Goal: Answer question/provide support: Answer question/provide support

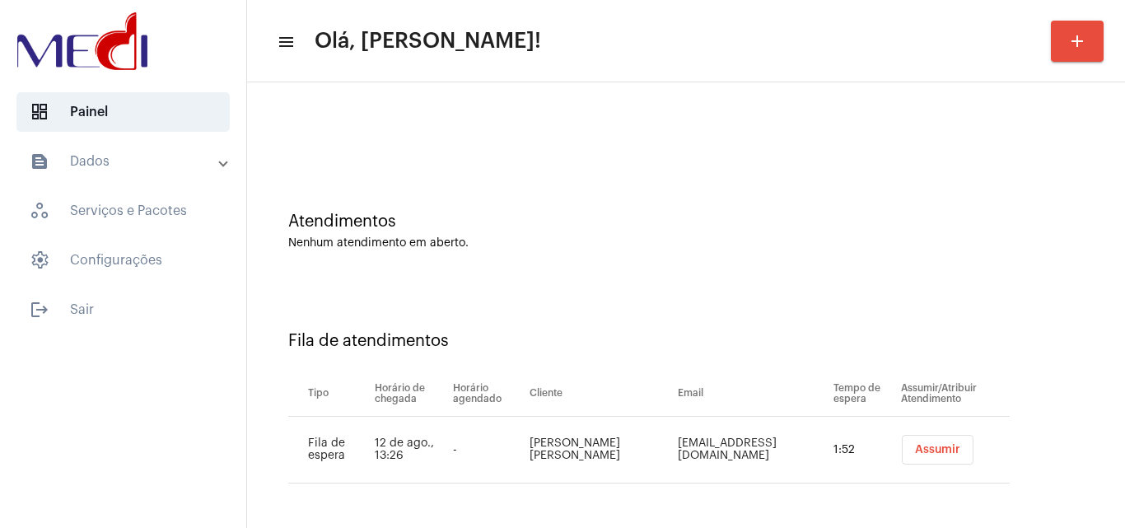
click at [915, 444] on span "Assumir" at bounding box center [937, 450] width 45 height 12
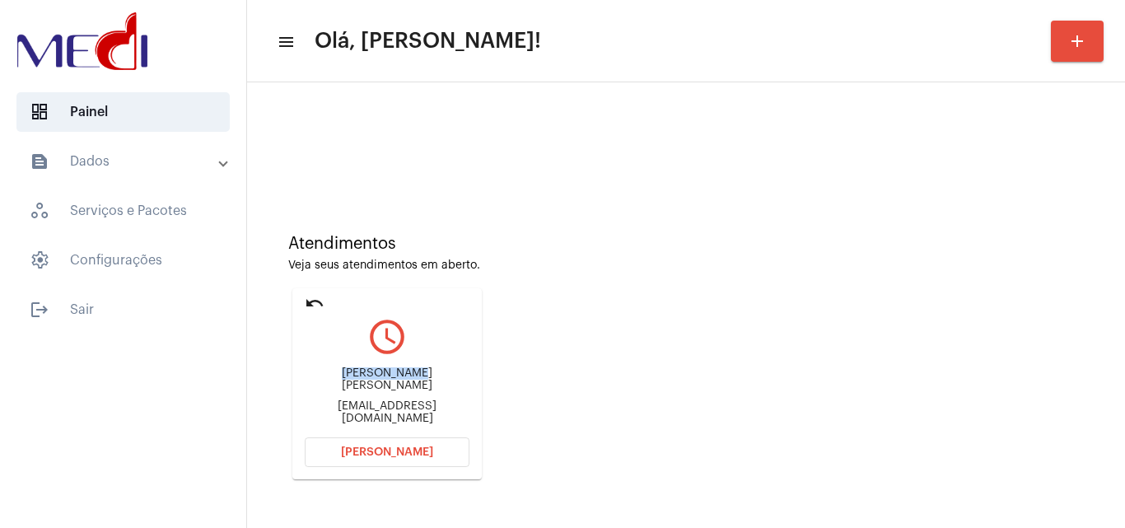
drag, startPoint x: 327, startPoint y: 383, endPoint x: 386, endPoint y: 385, distance: 58.5
click at [388, 384] on div "[PERSON_NAME] [PERSON_NAME] [EMAIL_ADDRESS][DOMAIN_NAME]" at bounding box center [387, 396] width 165 height 74
copy div "[PERSON_NAME]"
click at [368, 451] on span "[PERSON_NAME]" at bounding box center [387, 452] width 92 height 12
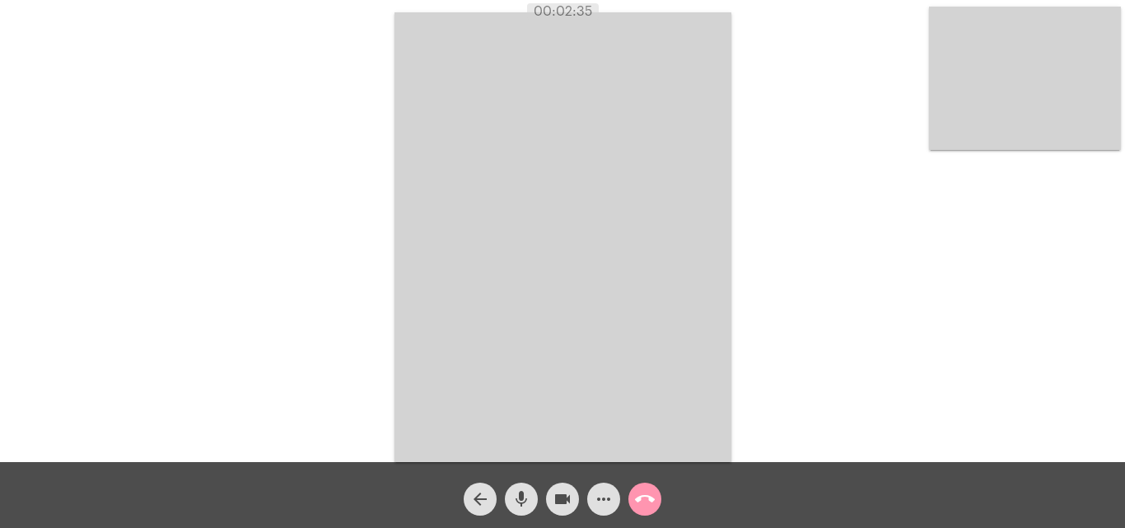
click at [645, 500] on mat-icon "call_end" at bounding box center [645, 499] width 20 height 20
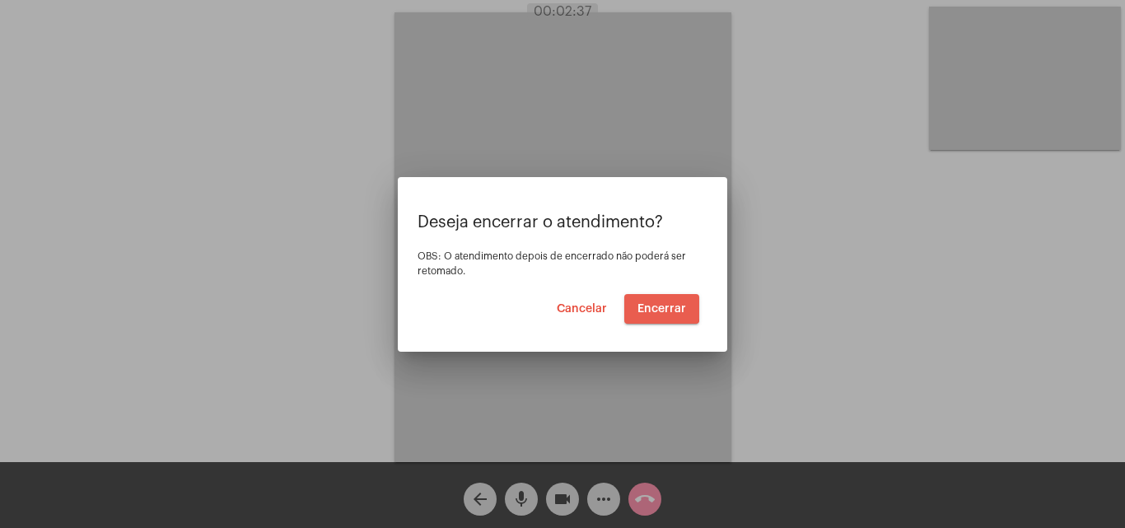
drag, startPoint x: 657, startPoint y: 306, endPoint x: 657, endPoint y: 298, distance: 8.3
click at [657, 298] on button "Encerrar" at bounding box center [661, 309] width 75 height 30
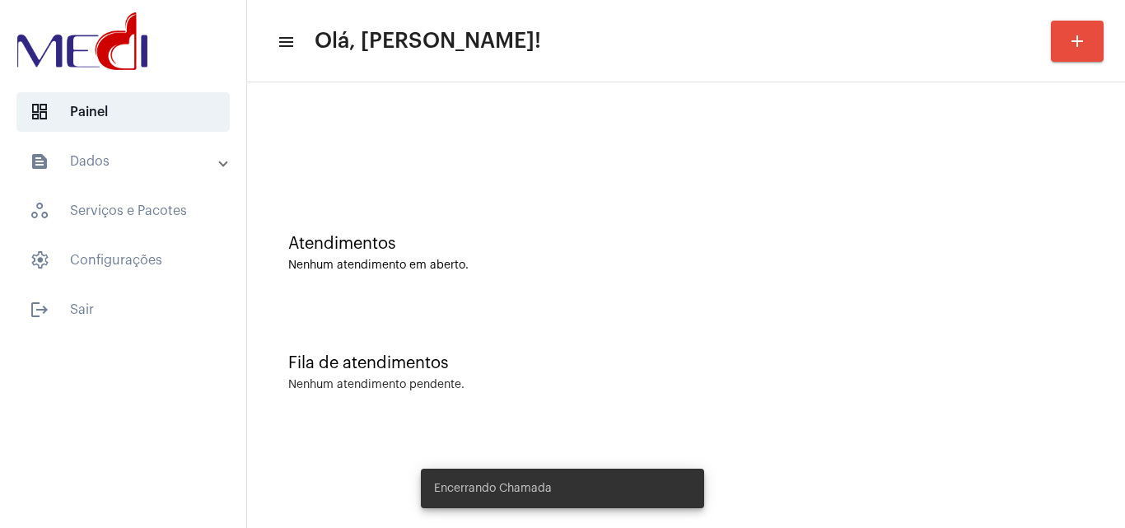
click at [514, 255] on div "Atendimentos Nenhum atendimento em aberto." at bounding box center [686, 253] width 796 height 37
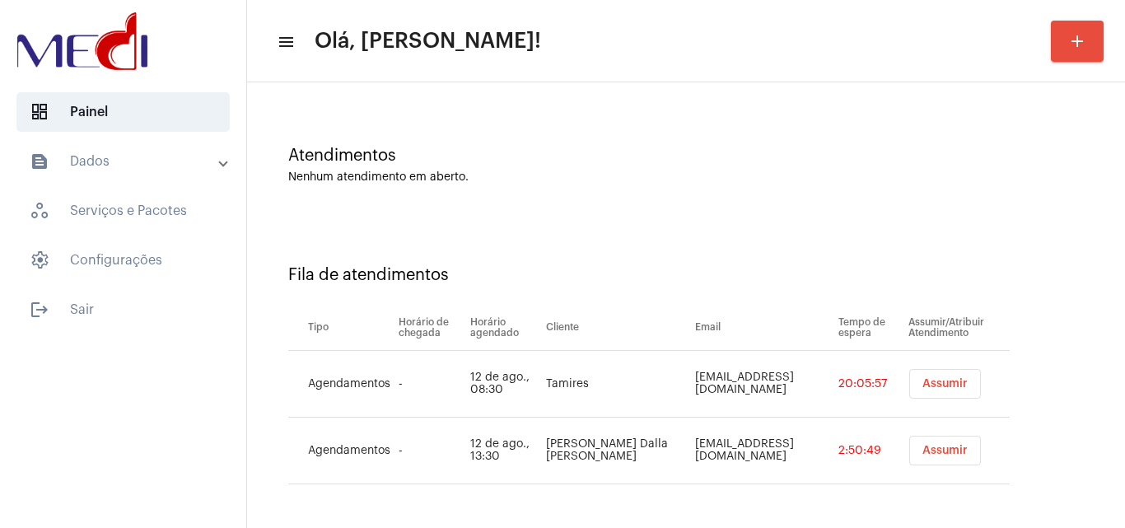
scroll to position [89, 0]
click at [917, 460] on button "Assumir" at bounding box center [946, 450] width 72 height 30
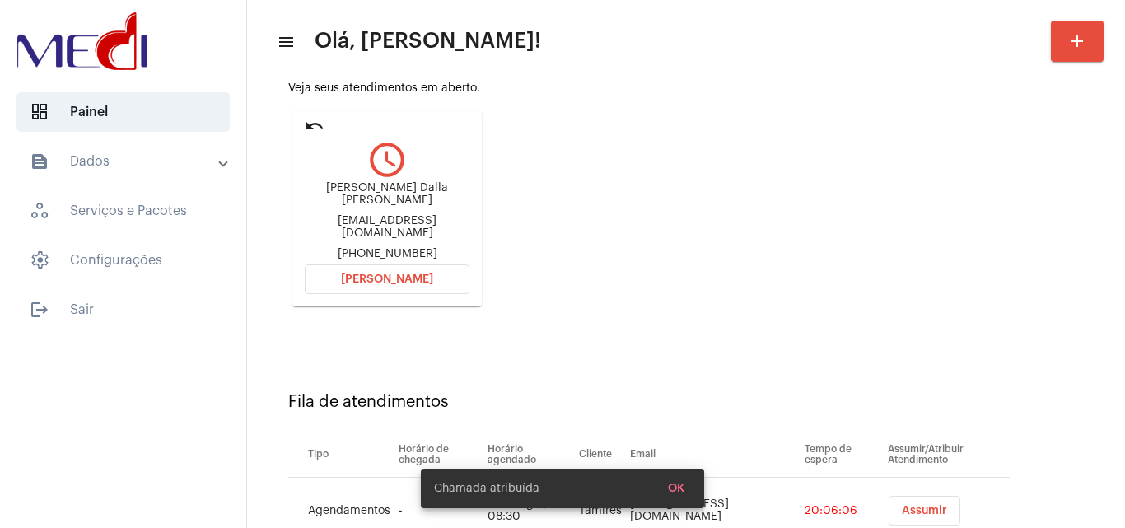
scroll to position [152, 0]
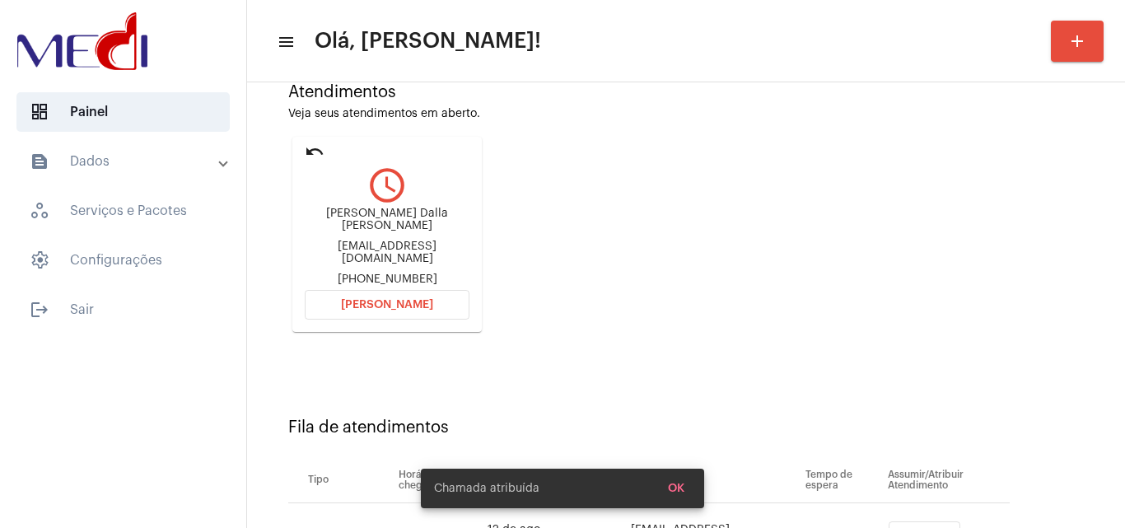
drag, startPoint x: 302, startPoint y: 213, endPoint x: 406, endPoint y: 212, distance: 103.8
click at [406, 212] on mat-card "undo query_builder [PERSON_NAME] Dalla [PERSON_NAME] [PERSON_NAME][EMAIL_ADDRES…" at bounding box center [386, 234] width 189 height 195
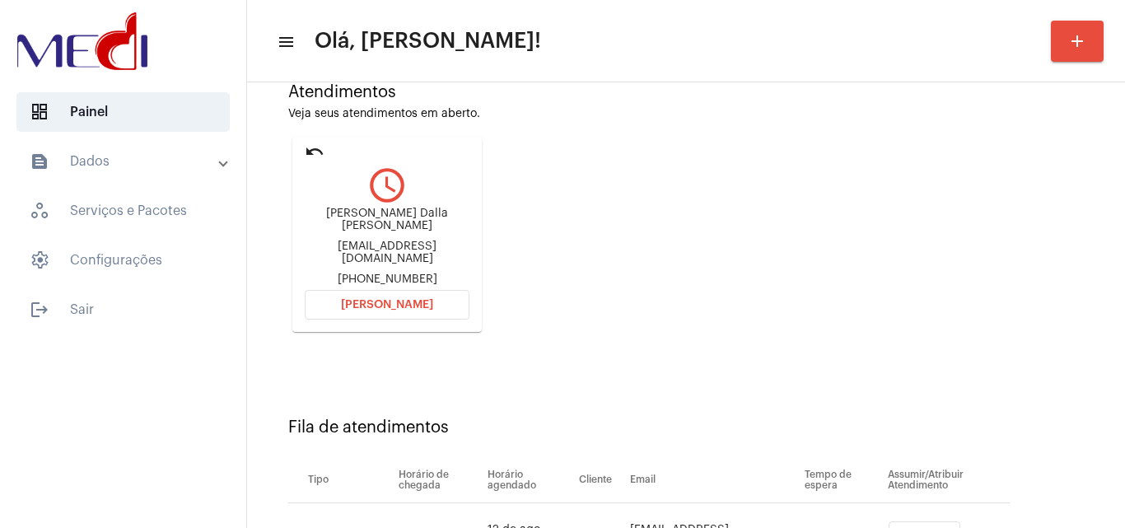
copy div "[PERSON_NAME]"
click at [409, 310] on button "[PERSON_NAME]" at bounding box center [387, 305] width 165 height 30
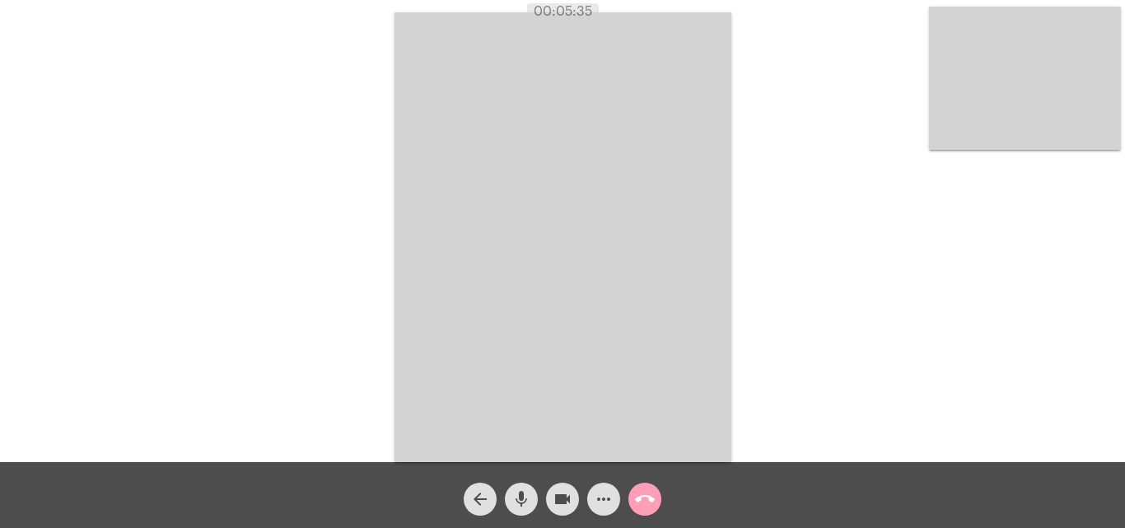
click at [648, 507] on mat-icon "call_end" at bounding box center [645, 499] width 20 height 20
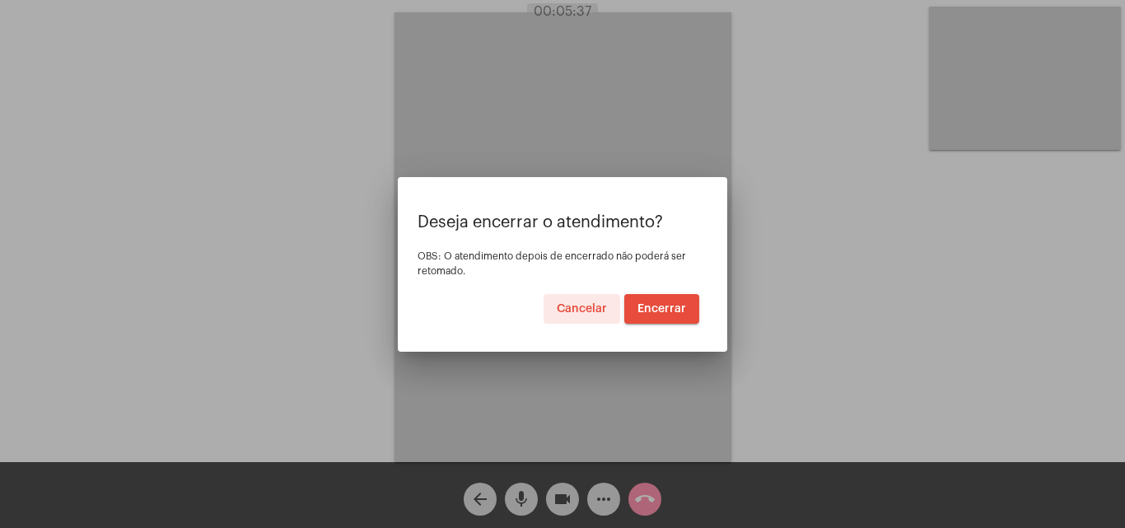
click at [658, 309] on span "Encerrar" at bounding box center [662, 309] width 49 height 12
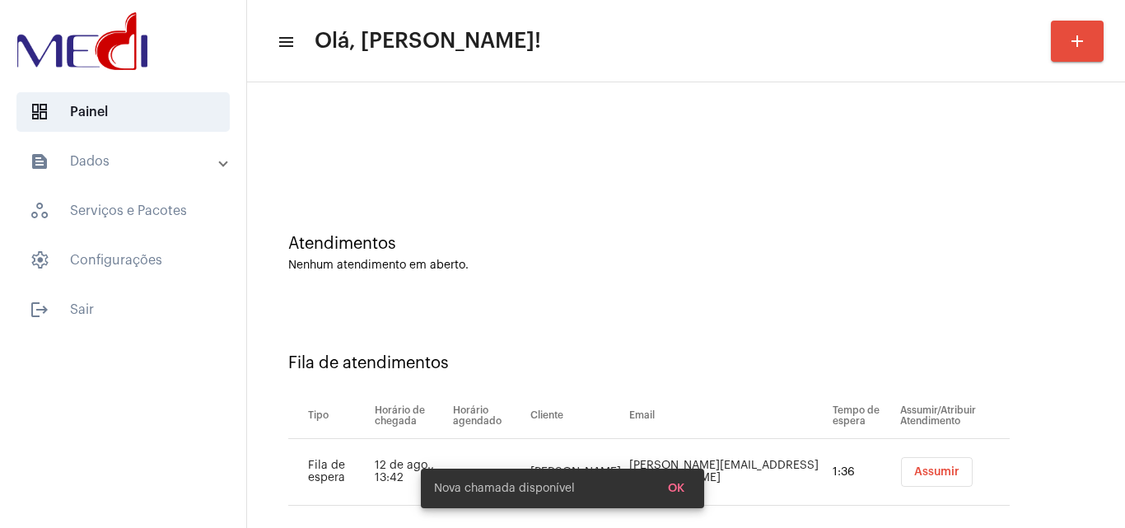
drag, startPoint x: 582, startPoint y: 334, endPoint x: 590, endPoint y: 338, distance: 8.9
click at [581, 334] on div "Fila de atendimentos Tipo Horário de chegada Horário agendado Cliente Email Tem…" at bounding box center [686, 423] width 862 height 237
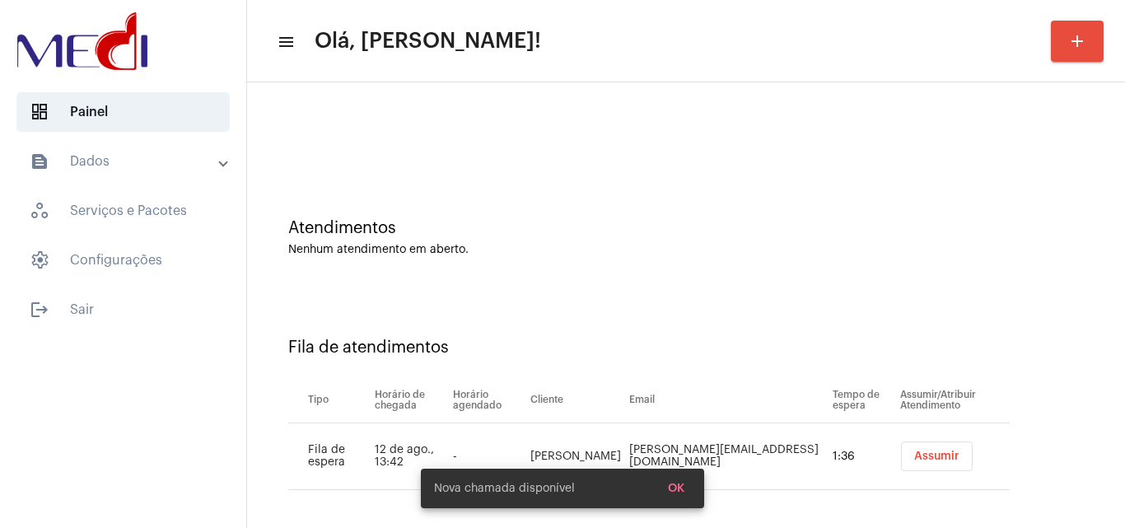
scroll to position [22, 0]
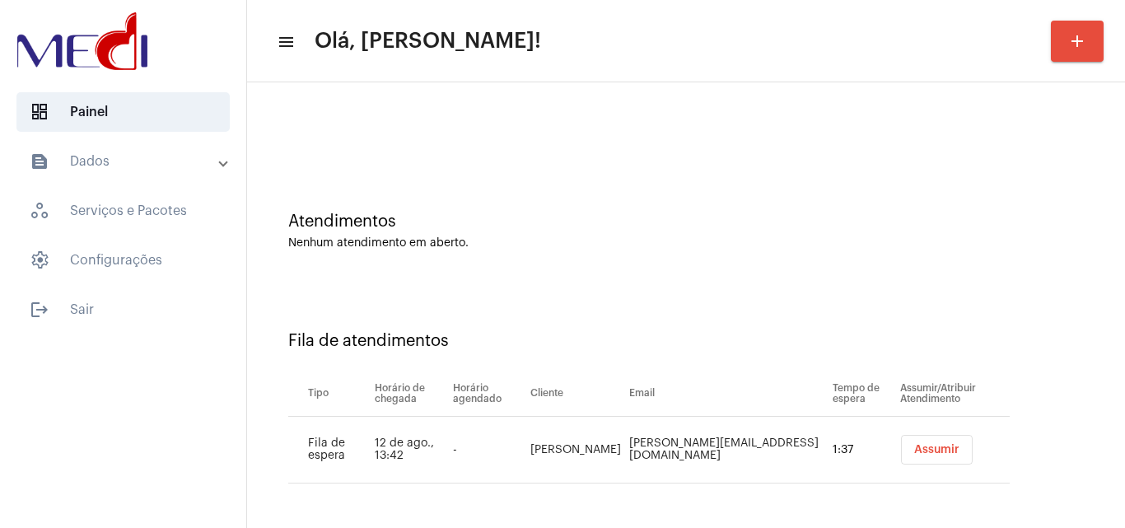
click at [914, 453] on span "Assumir" at bounding box center [936, 450] width 45 height 12
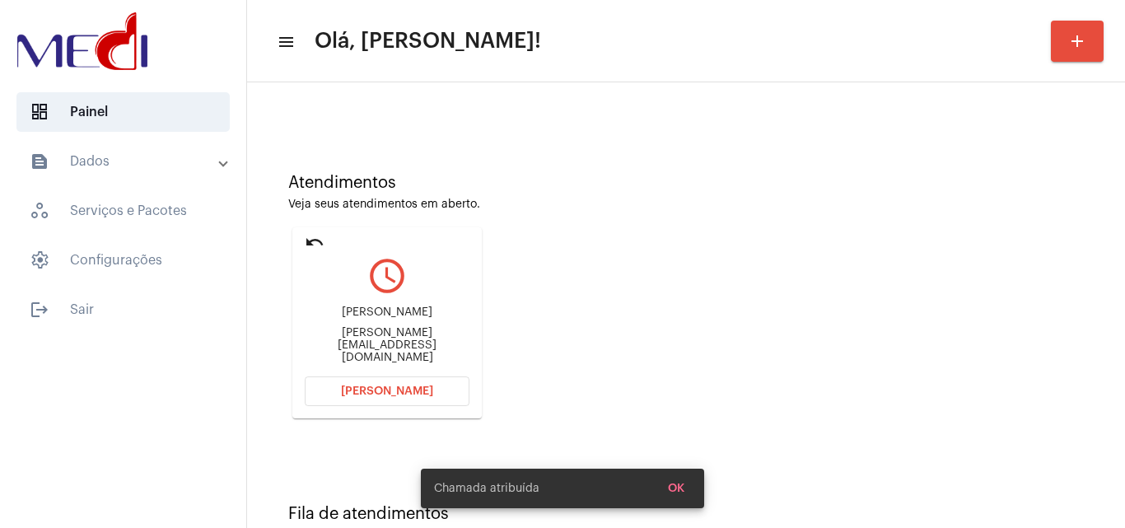
scroll to position [116, 0]
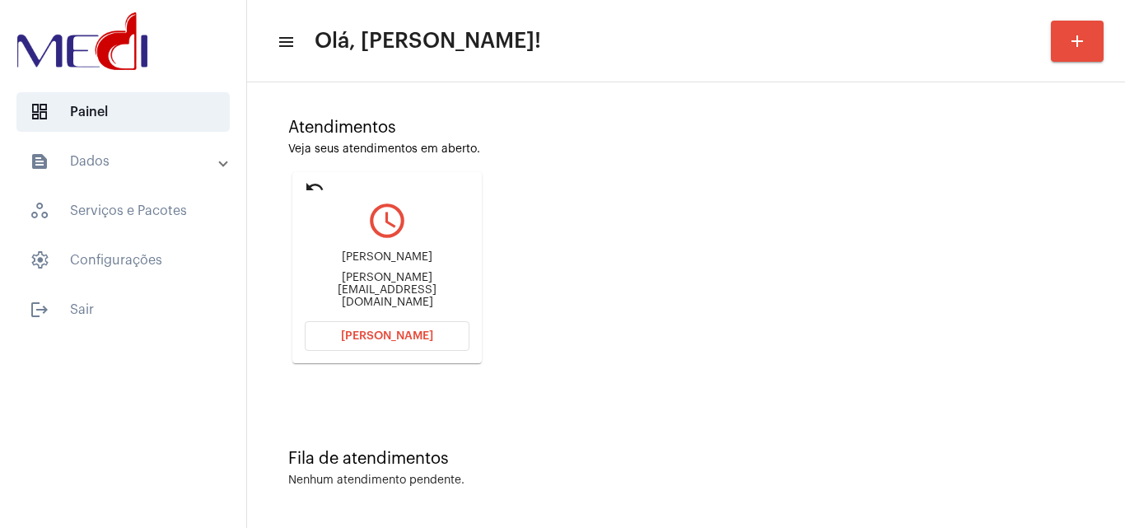
drag, startPoint x: 305, startPoint y: 284, endPoint x: 368, endPoint y: 282, distance: 63.5
click at [368, 282] on div "[PERSON_NAME] [PERSON_NAME][EMAIL_ADDRESS][DOMAIN_NAME]" at bounding box center [387, 280] width 165 height 74
copy div "patriciacpa"
click at [394, 333] on span "[PERSON_NAME]" at bounding box center [387, 336] width 92 height 12
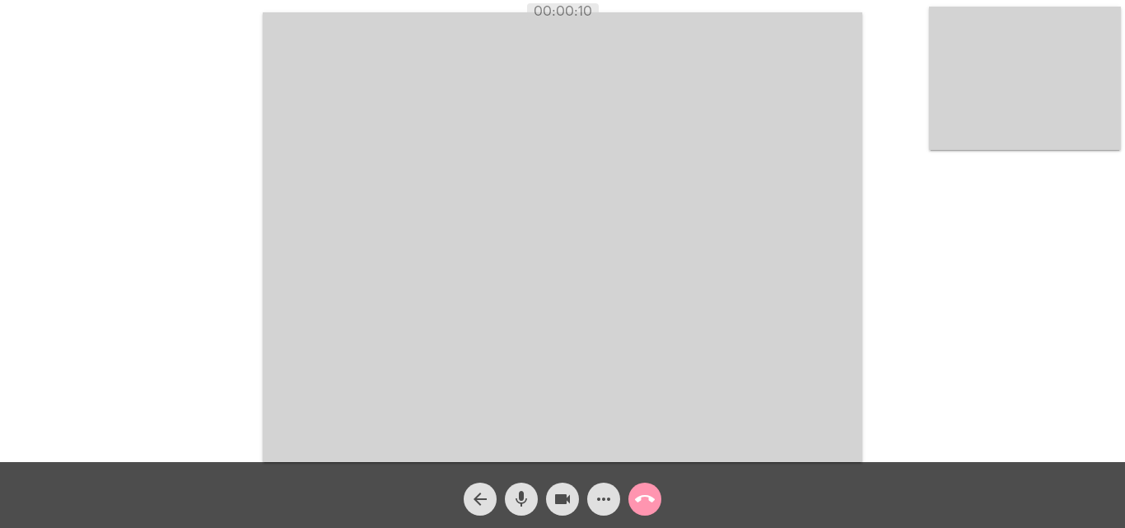
click at [519, 504] on mat-icon "mic" at bounding box center [522, 499] width 20 height 20
drag, startPoint x: 521, startPoint y: 501, endPoint x: 535, endPoint y: 510, distance: 16.7
click at [522, 500] on mat-icon "mic_off" at bounding box center [522, 499] width 20 height 20
click at [524, 497] on mat-icon "mic" at bounding box center [522, 499] width 20 height 20
click at [523, 498] on mat-icon "mic_off" at bounding box center [522, 499] width 20 height 20
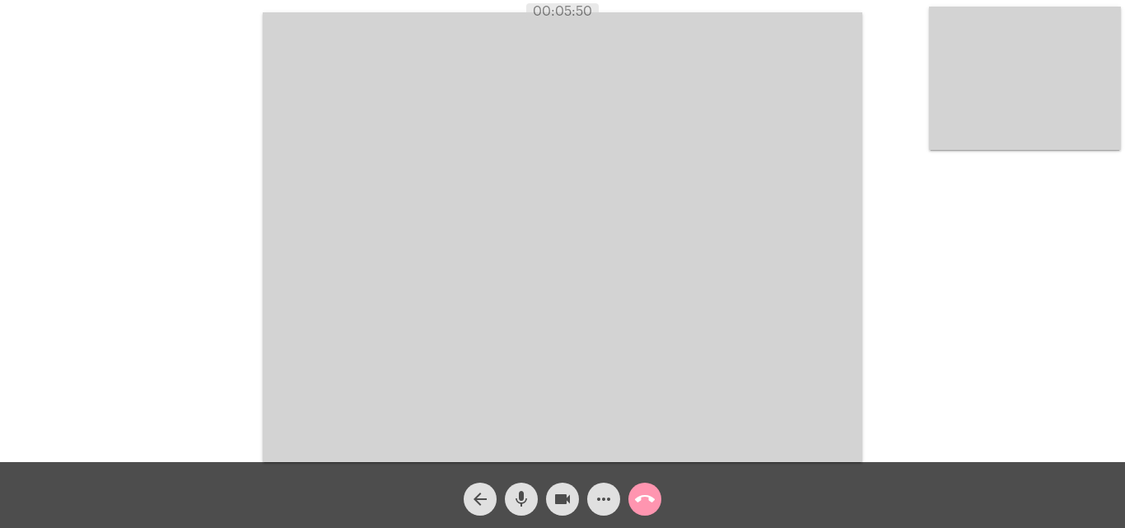
click at [641, 502] on mat-icon "call_end" at bounding box center [645, 499] width 20 height 20
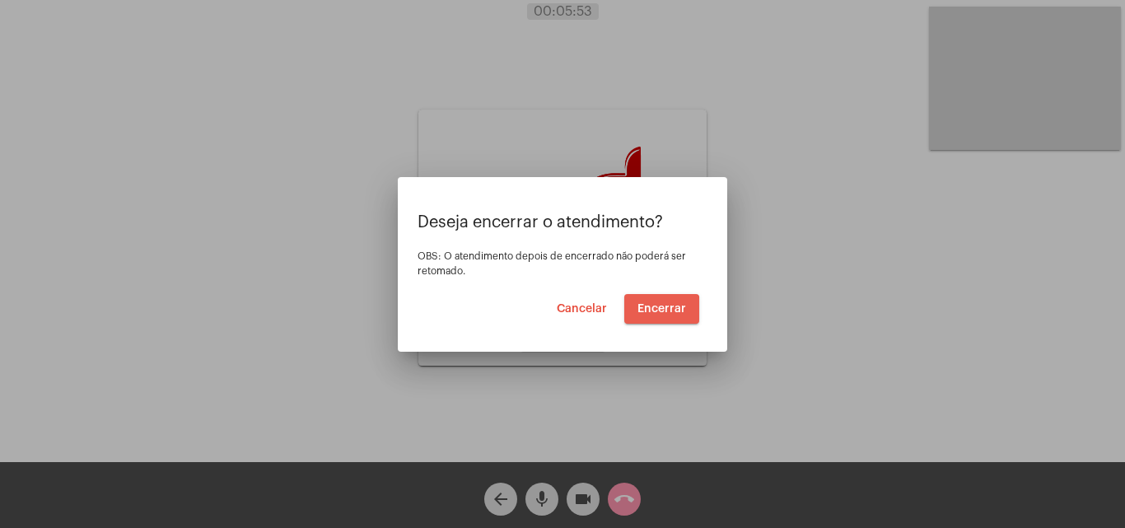
click at [653, 311] on span "Encerrar" at bounding box center [662, 309] width 49 height 12
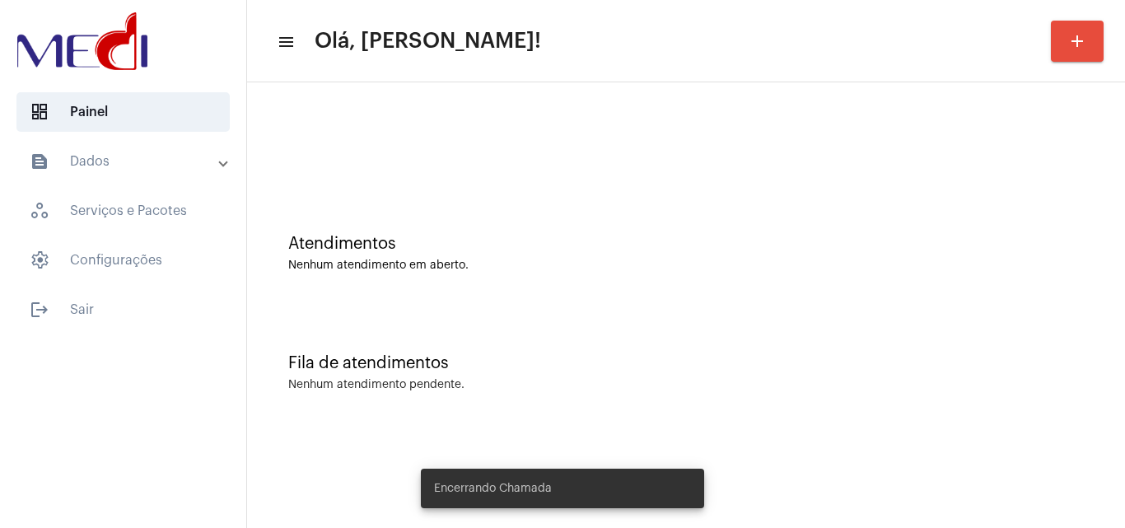
click at [616, 265] on div "Nenhum atendimento em aberto." at bounding box center [686, 265] width 796 height 12
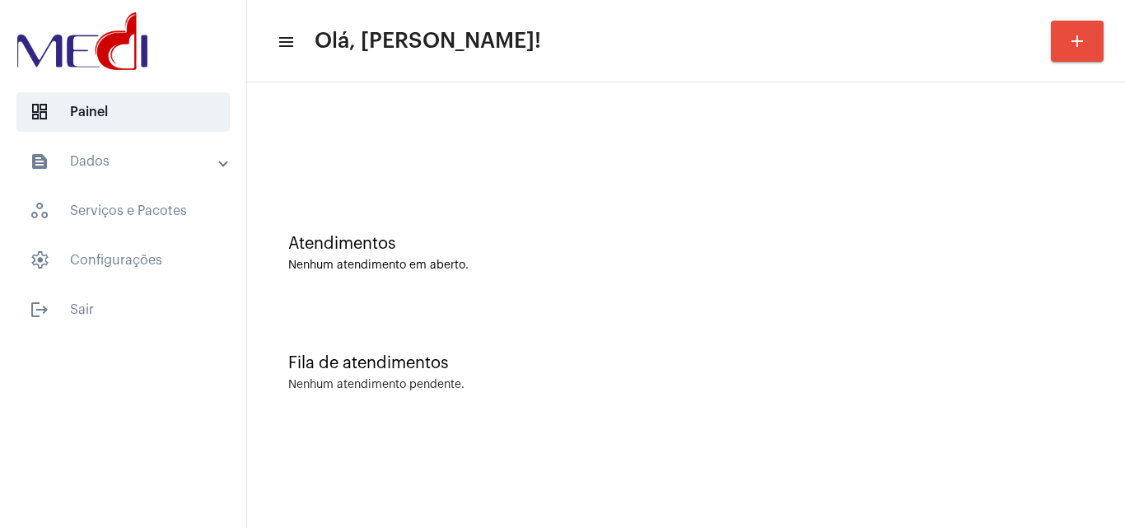
click at [725, 304] on div "Atendimentos Nenhum atendimento em aberto." at bounding box center [686, 244] width 862 height 119
click at [561, 307] on div "Fila de atendimentos Nenhum atendimento pendente." at bounding box center [686, 364] width 862 height 119
click at [1058, 237] on div "Atendimentos" at bounding box center [686, 244] width 796 height 18
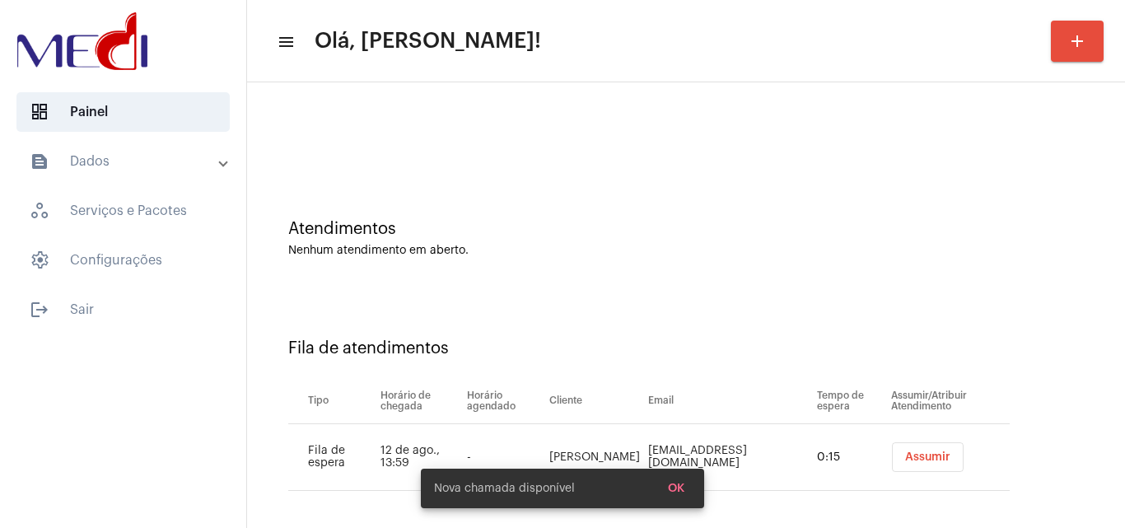
scroll to position [22, 0]
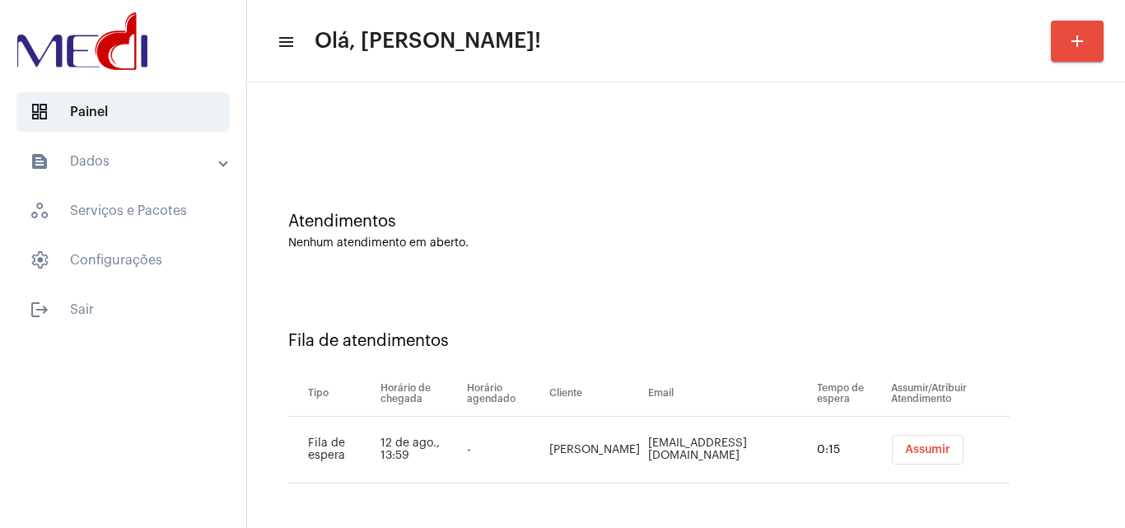
click at [905, 447] on span "Assumir" at bounding box center [927, 450] width 45 height 12
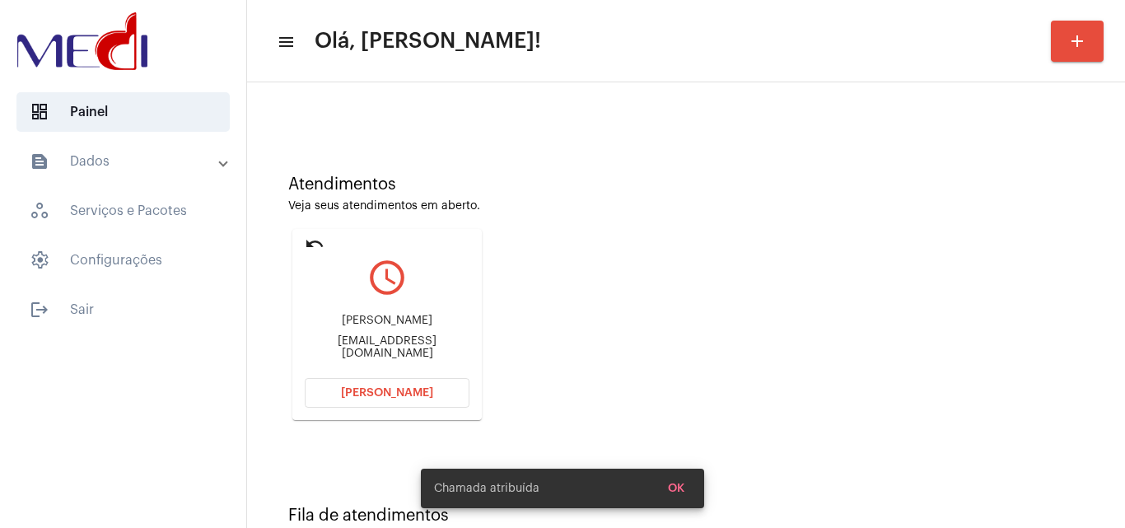
scroll to position [116, 0]
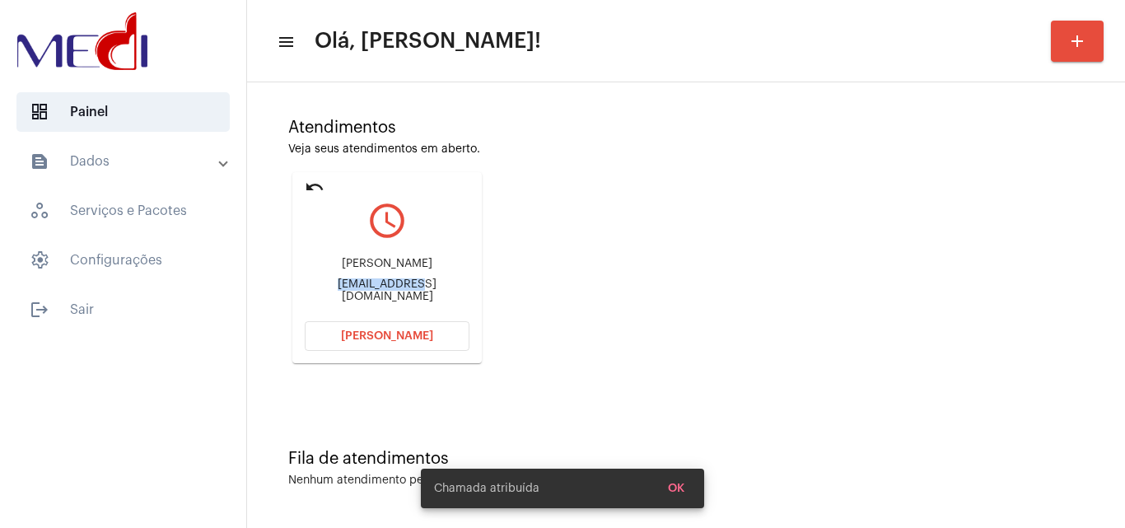
drag, startPoint x: 315, startPoint y: 292, endPoint x: 390, endPoint y: 301, distance: 75.5
click at [390, 301] on div "Lilian lilianhidaka@hotmail.com" at bounding box center [387, 280] width 165 height 74
copy div "lilianhidaka@"
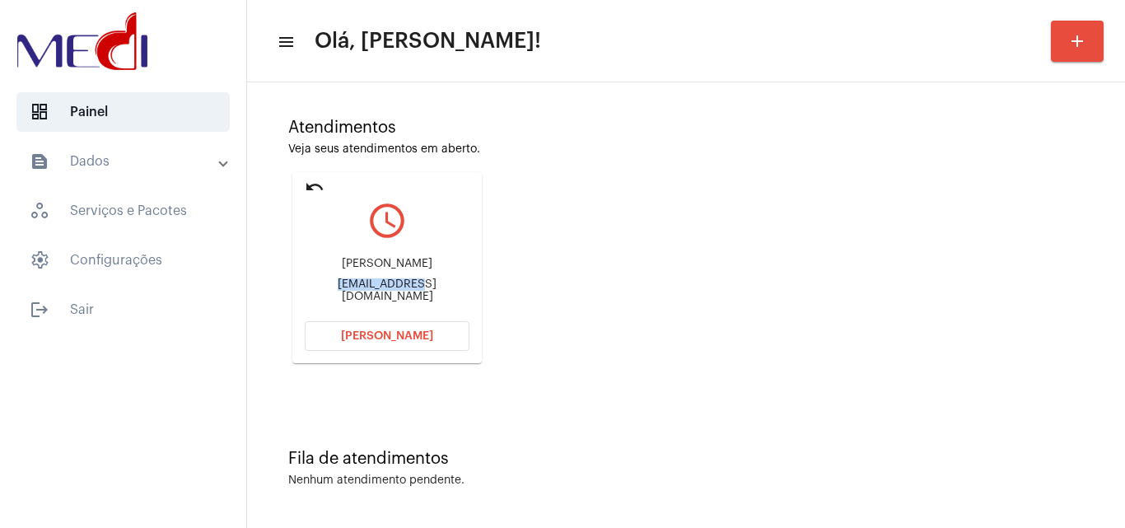
click at [376, 342] on button "Abrir Chamada" at bounding box center [387, 336] width 165 height 30
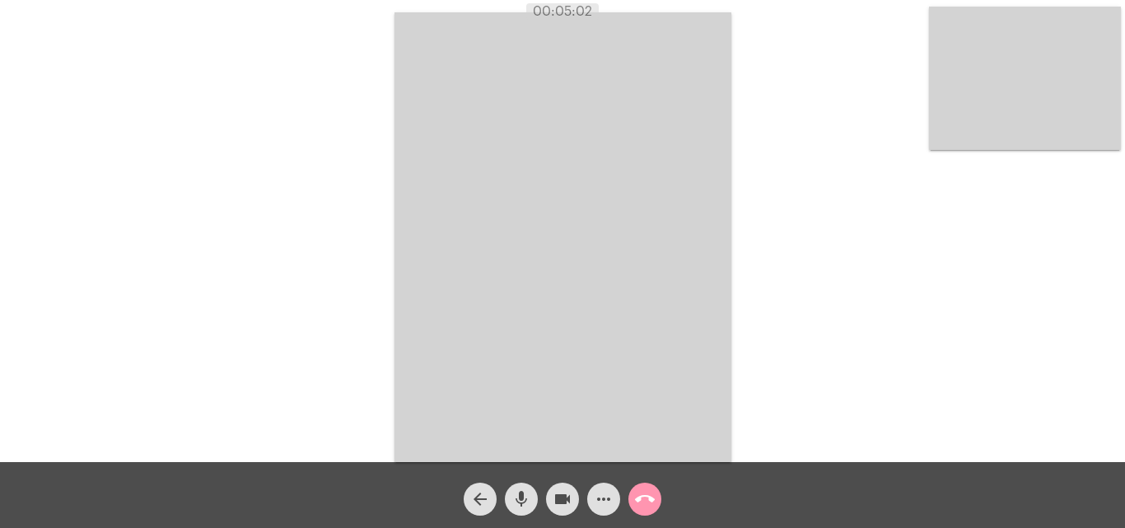
click at [643, 501] on mat-icon "call_end" at bounding box center [645, 499] width 20 height 20
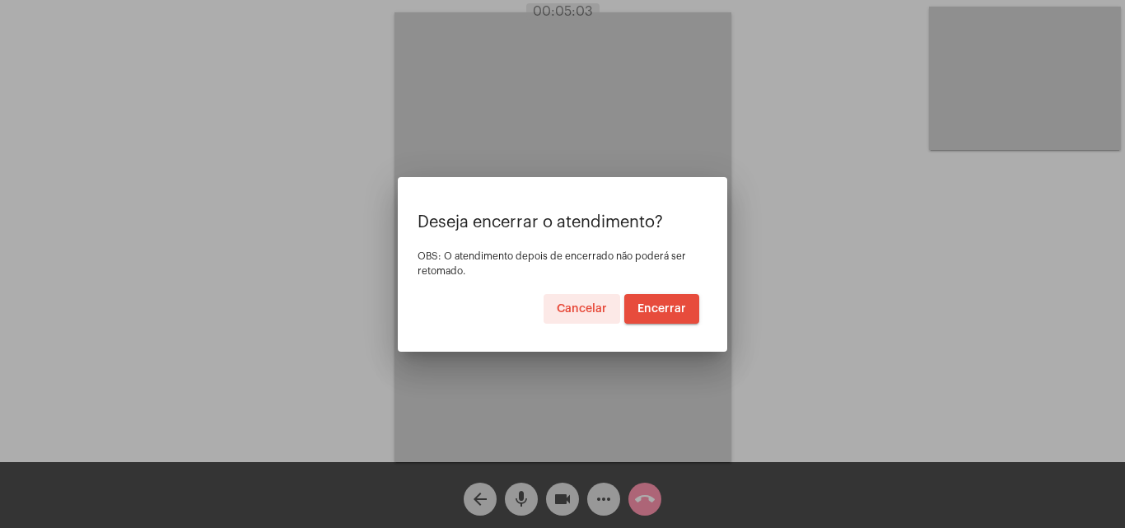
click at [652, 311] on span "Encerrar" at bounding box center [662, 309] width 49 height 12
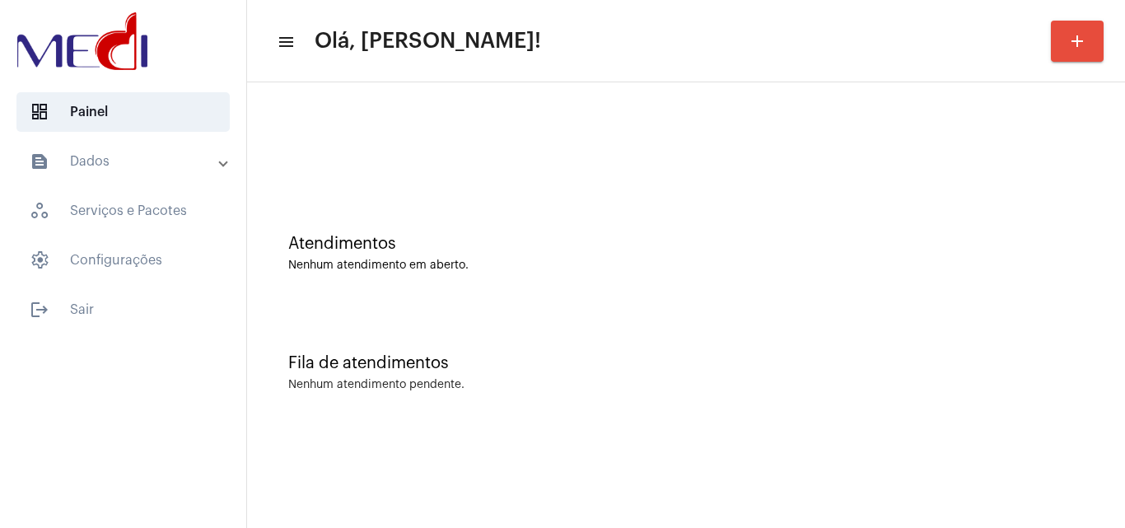
click at [392, 221] on div "Atendimentos Nenhum atendimento em aberto." at bounding box center [686, 244] width 862 height 119
